Goal: Find specific fact

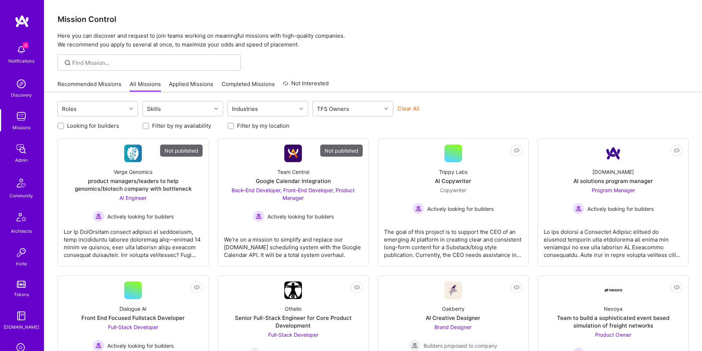
scroll to position [117, 0]
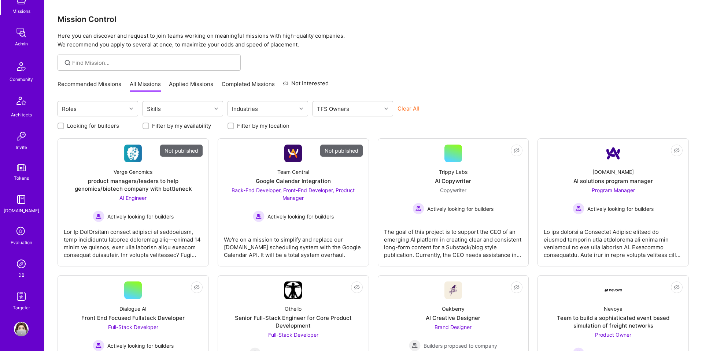
click at [21, 266] on img at bounding box center [21, 264] width 15 height 15
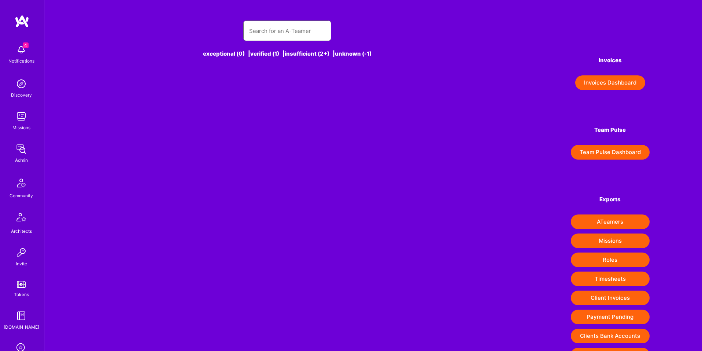
click at [273, 32] on input "text" at bounding box center [287, 31] width 76 height 19
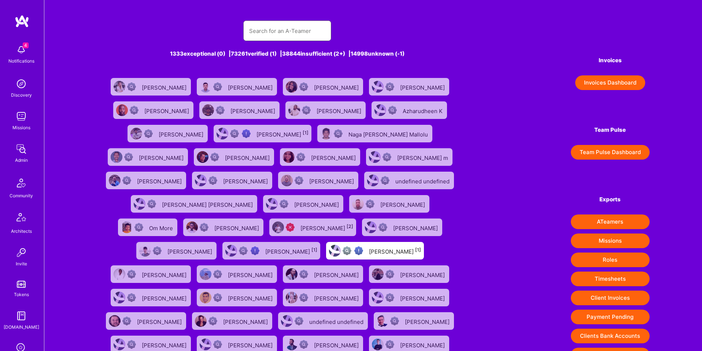
paste input "[PERSON_NAME][EMAIL_ADDRESS][DOMAIN_NAME]"
type input "[PERSON_NAME][EMAIL_ADDRESS][DOMAIN_NAME]"
paste input "[PERSON_NAME][EMAIL_ADDRESS][DOMAIN_NAME]"
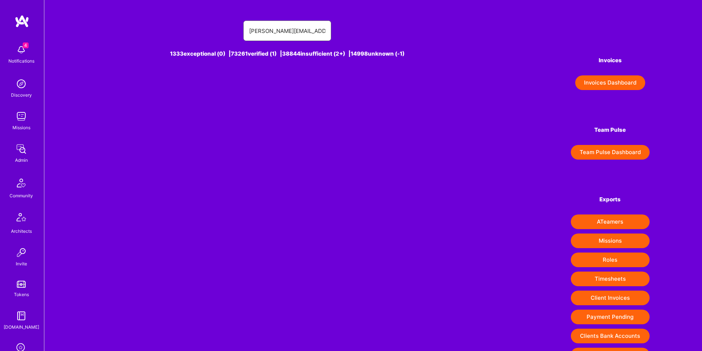
type input "[PERSON_NAME][EMAIL_ADDRESS][DOMAIN_NAME]"
